Goal: Find specific page/section

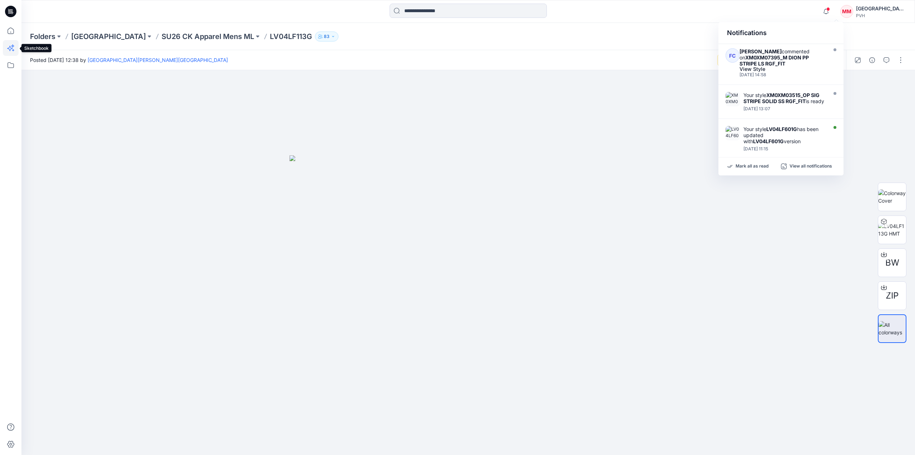
click at [13, 48] on icon at bounding box center [11, 48] width 16 height 16
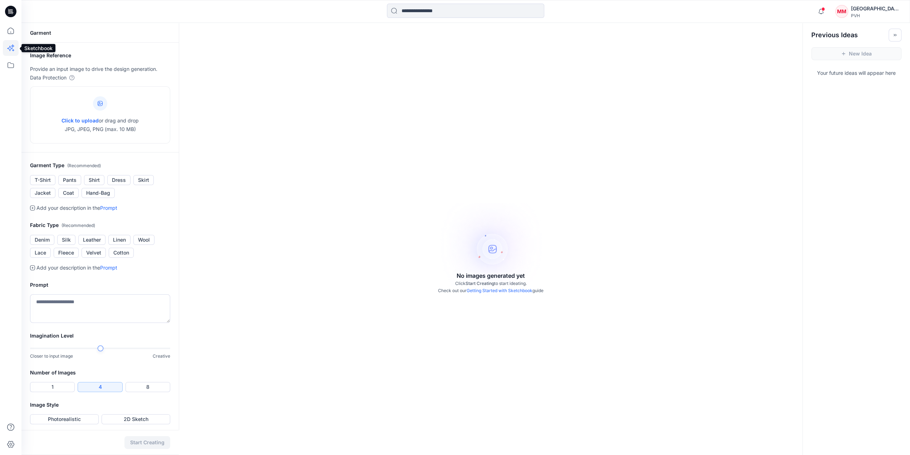
click at [15, 49] on icon at bounding box center [11, 48] width 16 height 16
click at [13, 65] on icon at bounding box center [11, 65] width 16 height 16
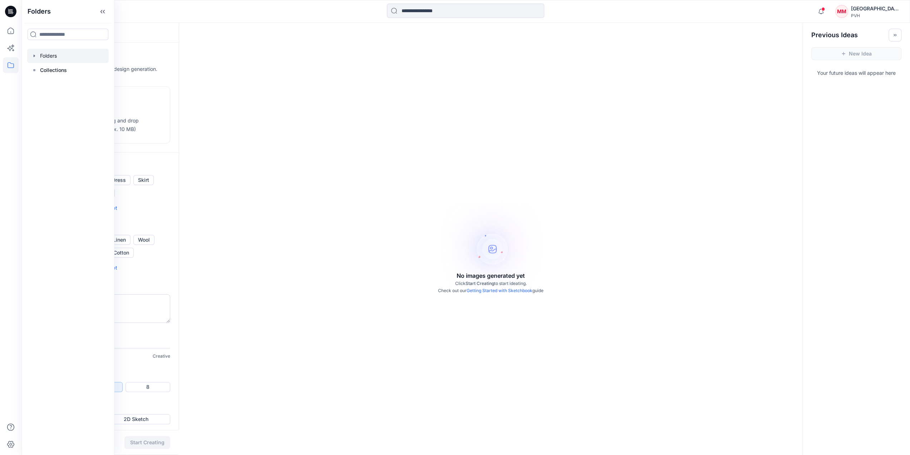
click at [50, 58] on div at bounding box center [68, 56] width 82 height 14
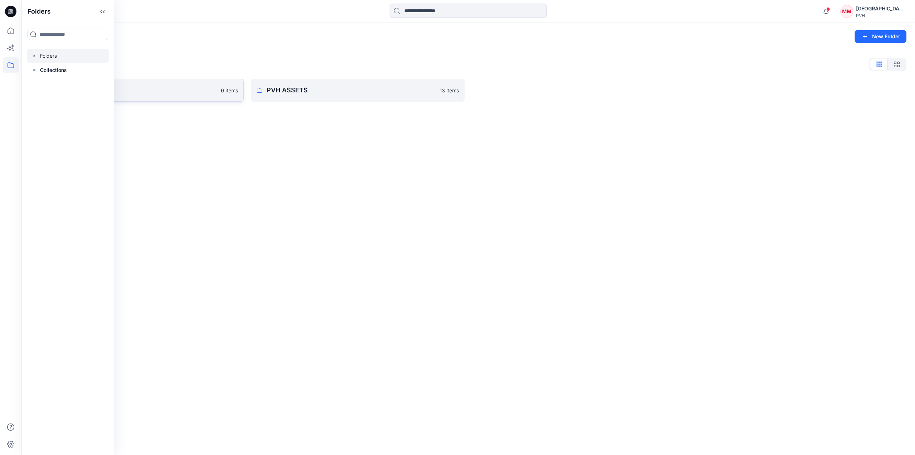
click at [190, 92] on p "[GEOGRAPHIC_DATA]" at bounding box center [131, 90] width 171 height 10
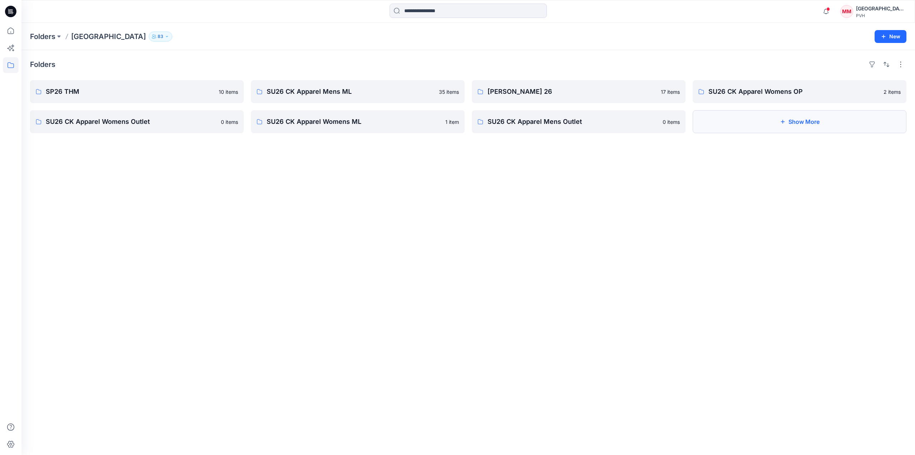
click at [750, 124] on button "Show More" at bounding box center [800, 121] width 214 height 23
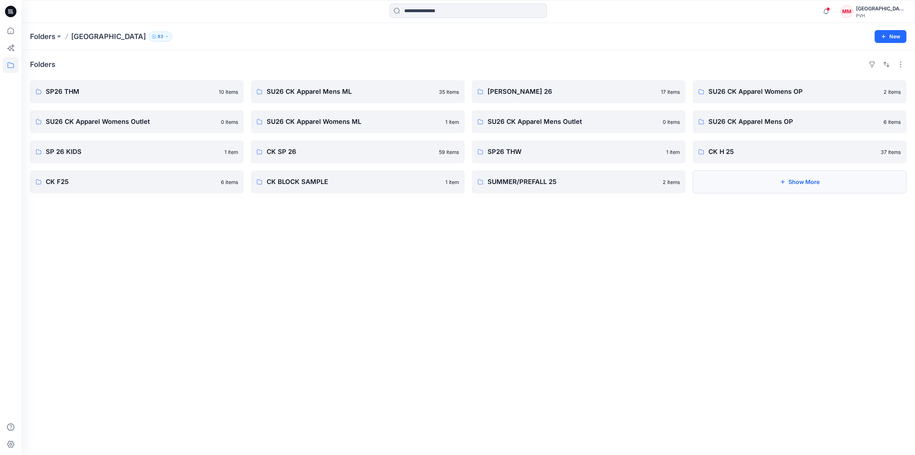
click at [752, 184] on button "Show More" at bounding box center [800, 181] width 214 height 23
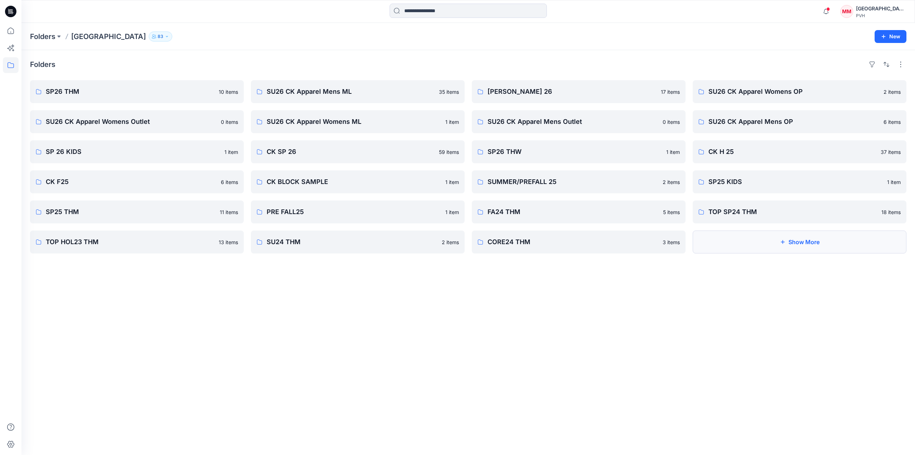
click at [748, 239] on button "Show More" at bounding box center [800, 241] width 214 height 23
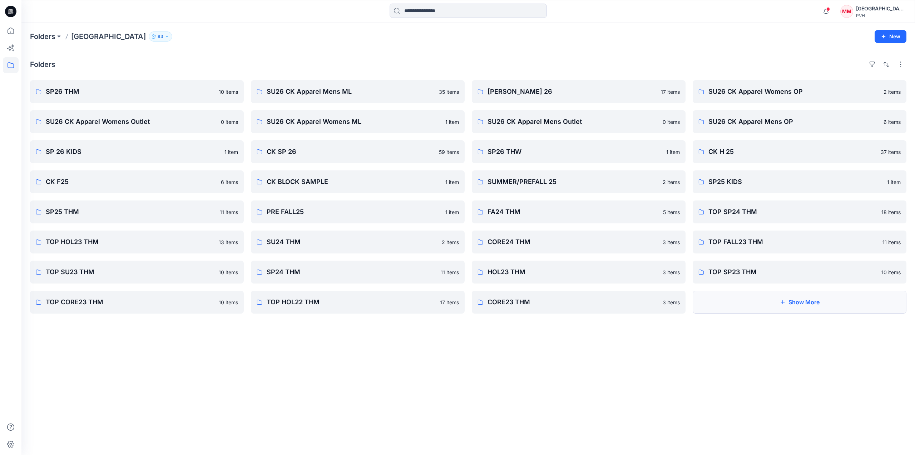
click at [706, 301] on button "Show More" at bounding box center [800, 301] width 214 height 23
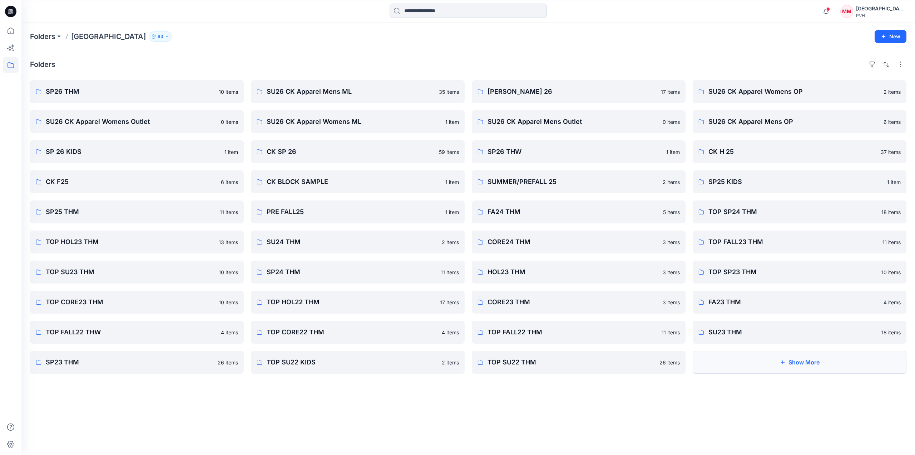
click at [715, 360] on button "Show More" at bounding box center [800, 361] width 214 height 23
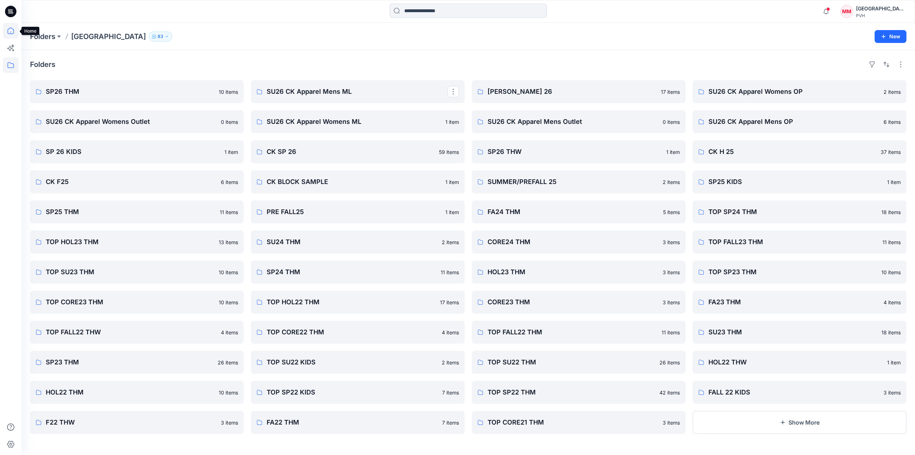
click at [15, 30] on icon at bounding box center [11, 31] width 16 height 16
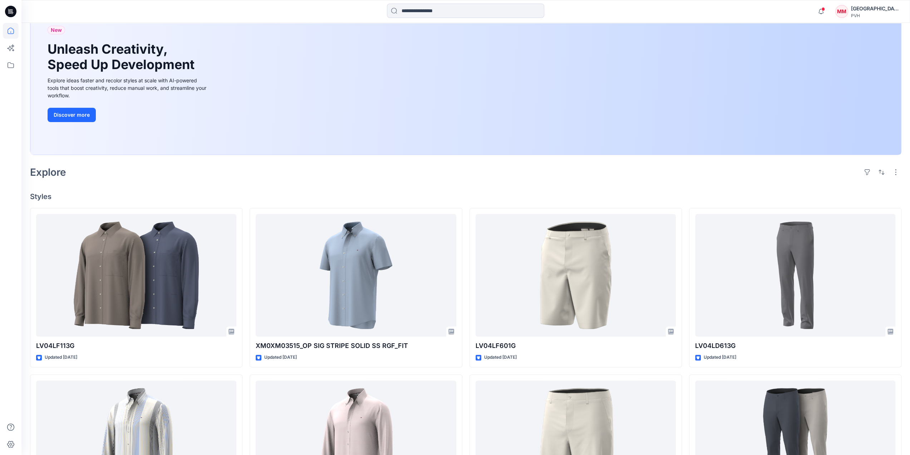
scroll to position [72, 0]
